Goal: Book appointment/travel/reservation

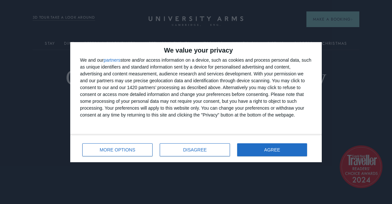
click at [331, 44] on div "We value your privacy We and our partners store and/or access information on a …" at bounding box center [196, 102] width 392 height 204
click at [255, 142] on div "MORE OPTIONS DISAGREE AGREE" at bounding box center [196, 149] width 232 height 19
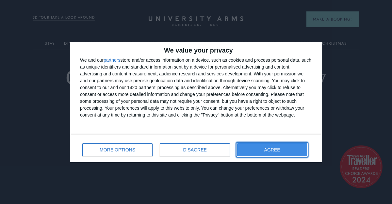
click at [258, 149] on button "AGREE" at bounding box center [272, 150] width 70 height 13
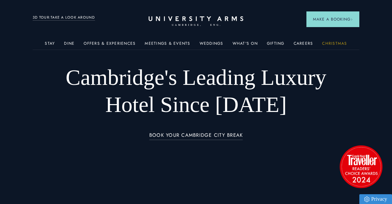
click at [342, 43] on link "Christmas" at bounding box center [334, 45] width 25 height 9
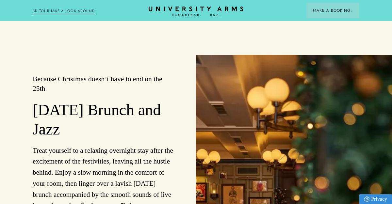
scroll to position [1556, 0]
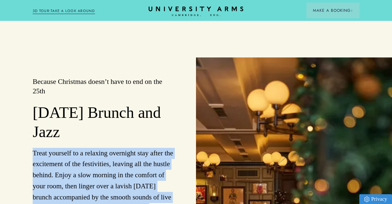
drag, startPoint x: 29, startPoint y: 63, endPoint x: 67, endPoint y: 129, distance: 75.9
click at [67, 129] on div "Because Christmas doesn’t have to end on the 25th [DATE] Brunch and Jazz Treat …" at bounding box center [98, 192] width 196 height 268
copy p "Treat yourself to a relaxing overnight stay after the excitement of the festivi…"
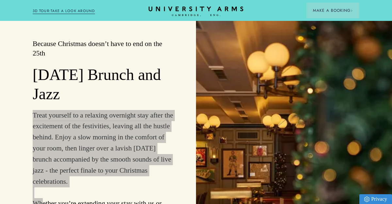
scroll to position [1600, 0]
